Goal: Transaction & Acquisition: Purchase product/service

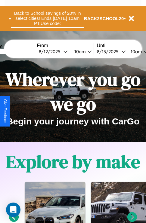
click at [47, 18] on button "Back to School savings of 20% in select cities! Ends 9/1 at 10am PT. Use code:" at bounding box center [47, 18] width 73 height 19
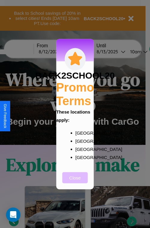
click at [75, 181] on button "Close" at bounding box center [76, 177] width 26 height 11
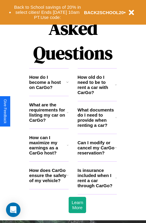
scroll to position [729, 0]
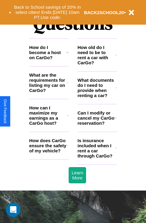
click at [97, 126] on h3 "Can I modify or cancel my CarGo reservation?" at bounding box center [96, 117] width 37 height 15
click at [49, 154] on h3 "How does CarGo ensure the safety of my vehicle?" at bounding box center [48, 145] width 38 height 15
click at [67, 85] on icon at bounding box center [68, 82] width 2 height 5
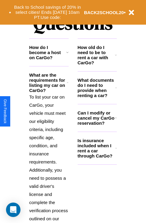
click at [97, 98] on h3 "What documents do I need to provide when renting a car?" at bounding box center [97, 88] width 38 height 20
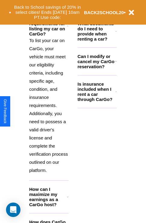
click at [49, 207] on h3 "How can I maximize my earnings as a CarGo host?" at bounding box center [48, 197] width 38 height 20
click at [116, 34] on icon at bounding box center [116, 31] width 2 height 5
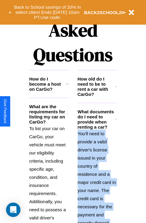
scroll to position [586, 0]
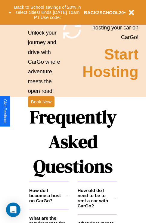
click at [41, 112] on h1 "Frequently Asked Questions" at bounding box center [73, 142] width 88 height 80
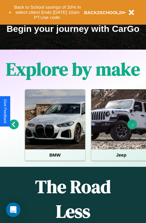
scroll to position [0, 0]
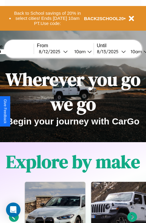
type input "*******"
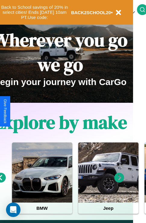
scroll to position [93, 0]
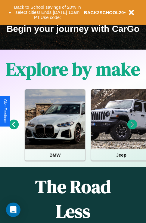
click at [132, 129] on icon at bounding box center [132, 125] width 10 height 10
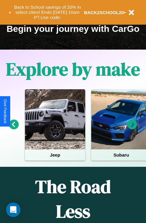
click at [14, 129] on icon at bounding box center [14, 125] width 10 height 10
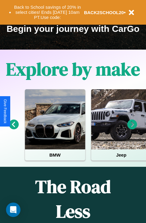
click at [132, 129] on icon at bounding box center [132, 125] width 10 height 10
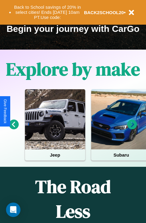
click at [132, 129] on icon at bounding box center [132, 125] width 10 height 10
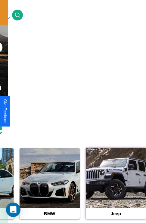
click at [116, 188] on div at bounding box center [116, 178] width 60 height 60
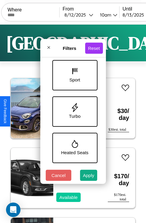
scroll to position [269, 0]
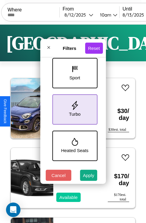
click at [74, 108] on icon at bounding box center [74, 105] width 9 height 9
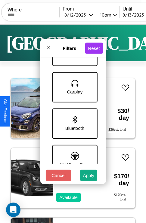
scroll to position [414, 0]
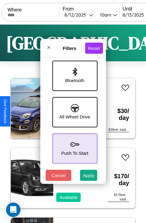
click at [74, 146] on icon at bounding box center [74, 144] width 9 height 9
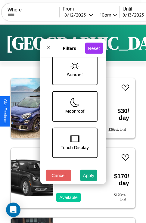
scroll to position [87, 0]
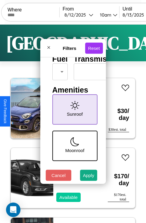
click at [74, 108] on icon at bounding box center [74, 105] width 9 height 9
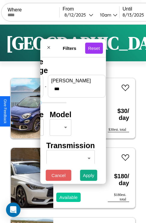
type input "***"
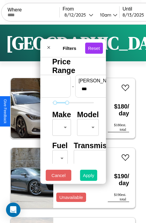
type input "**"
click at [89, 177] on button "Apply" at bounding box center [88, 175] width 17 height 11
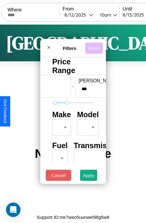
click at [95, 46] on button "Reset" at bounding box center [94, 47] width 18 height 11
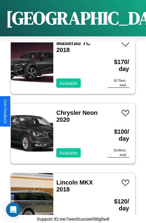
scroll to position [2886, 0]
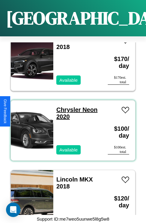
click at [67, 107] on link "Chrysler Neon 2020" at bounding box center [76, 114] width 41 height 14
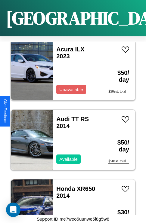
scroll to position [3397, 0]
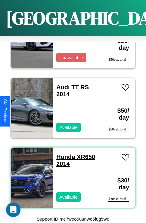
click at [64, 154] on link "Honda XR650 2014" at bounding box center [75, 161] width 39 height 14
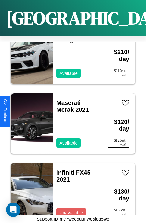
scroll to position [1838, 0]
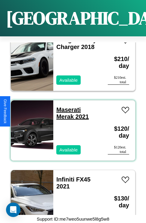
click at [67, 107] on link "Maserati Merak 2021" at bounding box center [72, 114] width 33 height 14
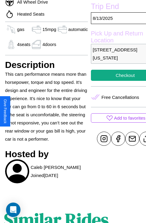
scroll to position [214, 19]
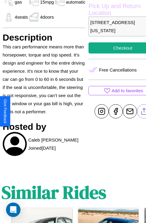
click at [144, 111] on line at bounding box center [144, 110] width 0 height 4
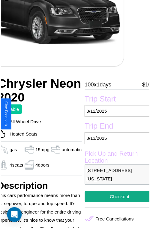
scroll to position [67, 25]
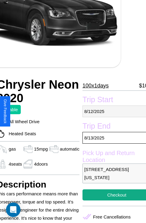
click at [112, 111] on p "8 / 12 / 2025" at bounding box center [116, 112] width 69 height 12
select select "*"
select select "****"
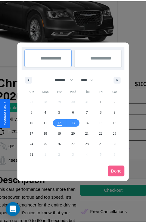
scroll to position [0, 25]
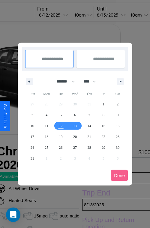
click at [62, 15] on div at bounding box center [75, 114] width 150 height 228
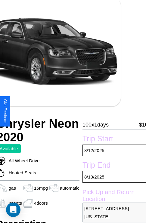
scroll to position [41, 25]
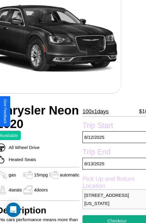
click at [93, 111] on p "100 x 1 days" at bounding box center [95, 112] width 26 height 10
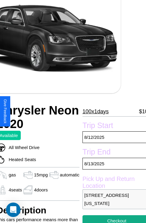
click at [93, 111] on p "100 x 1 days" at bounding box center [95, 112] width 26 height 10
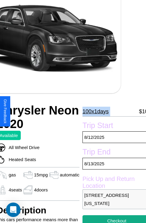
click at [93, 111] on p "100 x 1 days" at bounding box center [95, 112] width 26 height 10
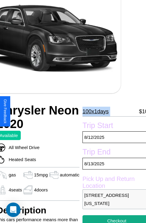
click at [93, 111] on p "100 x 1 days" at bounding box center [95, 112] width 26 height 10
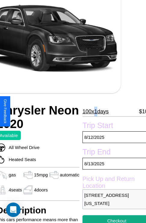
click at [93, 111] on p "100 x 1 days" at bounding box center [95, 112] width 26 height 10
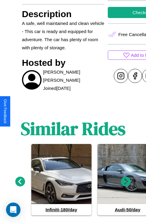
scroll to position [261, 0]
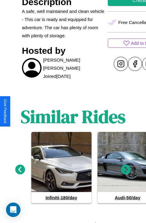
click at [20, 167] on icon at bounding box center [20, 170] width 10 height 10
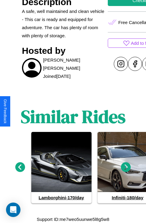
click at [126, 167] on icon at bounding box center [126, 168] width 10 height 10
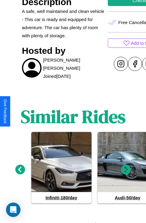
click at [126, 167] on icon at bounding box center [126, 170] width 10 height 10
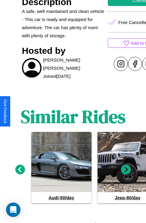
click at [126, 167] on icon at bounding box center [126, 170] width 10 height 10
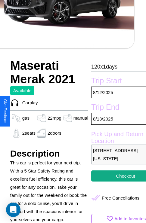
scroll to position [149, 20]
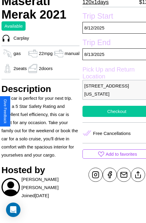
click at [112, 111] on button "Checkout" at bounding box center [116, 111] width 69 height 11
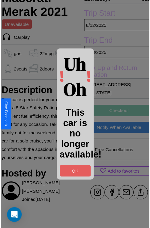
scroll to position [150, 20]
